Goal: Find specific page/section: Find specific page/section

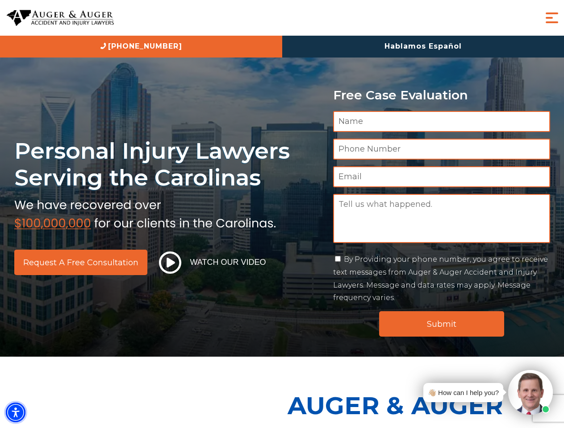
click at [16, 413] on img "Accessibility Menu" at bounding box center [16, 413] width 20 height 20
